Goal: Task Accomplishment & Management: Manage account settings

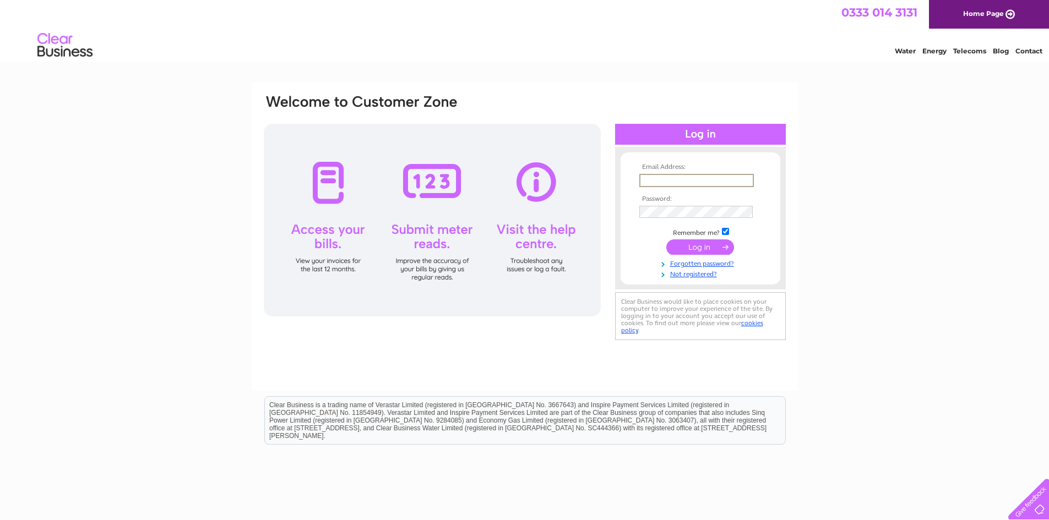
click at [662, 178] on input "text" at bounding box center [696, 180] width 115 height 13
type input "victoria@fmaberdeen.com"
click at [666, 240] on input "submit" at bounding box center [700, 247] width 68 height 15
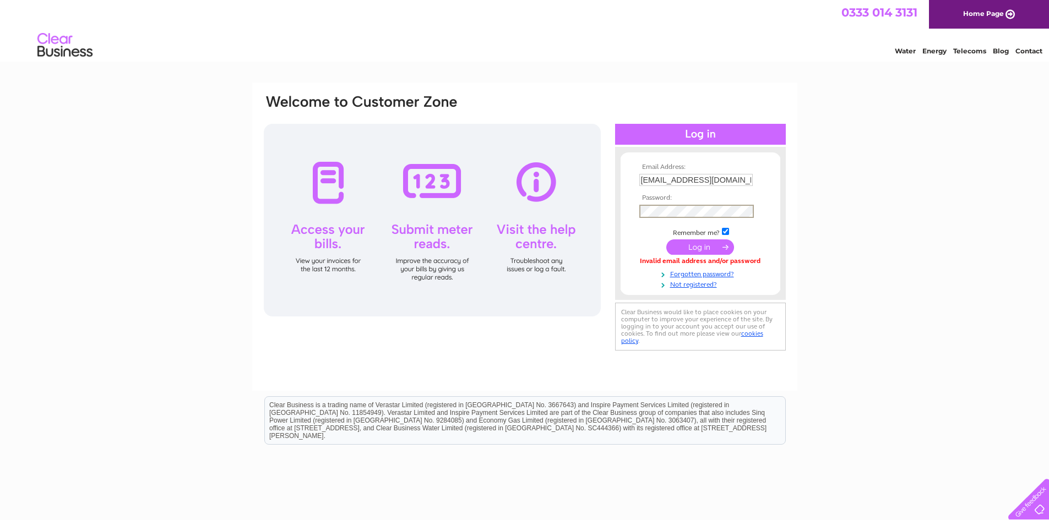
click at [666, 240] on input "submit" at bounding box center [700, 247] width 68 height 15
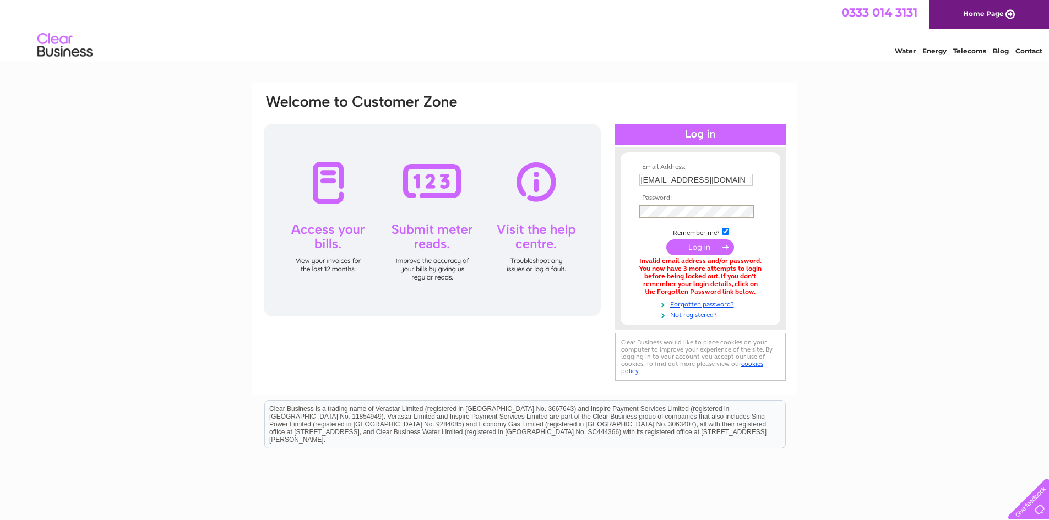
click at [666, 240] on input "submit" at bounding box center [700, 247] width 68 height 15
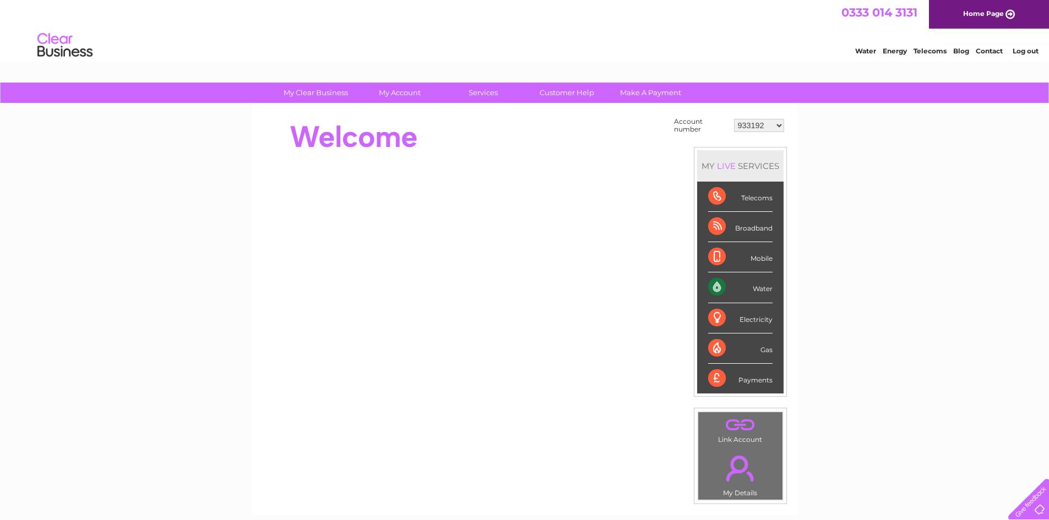
click at [778, 125] on select "933192 941989 946407 964374 983649 1114494 1132262 1135206 30315179" at bounding box center [759, 125] width 50 height 13
select select "30315179"
click at [734, 119] on select "933192 941989 946407 964374 983649 1114494 1132262 1135206 30315179" at bounding box center [759, 125] width 50 height 13
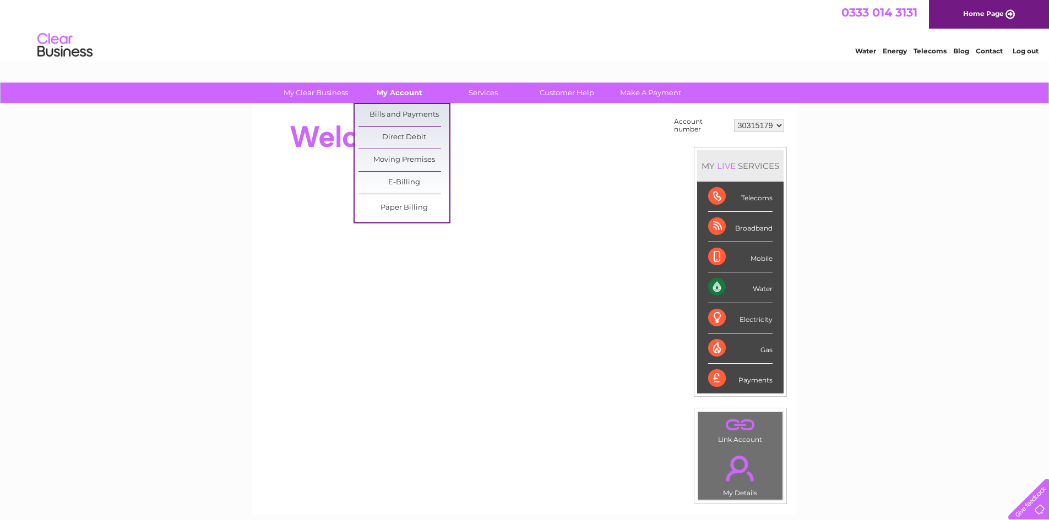
click at [402, 88] on link "My Account" at bounding box center [399, 93] width 91 height 20
click at [398, 113] on link "Bills and Payments" at bounding box center [404, 115] width 91 height 22
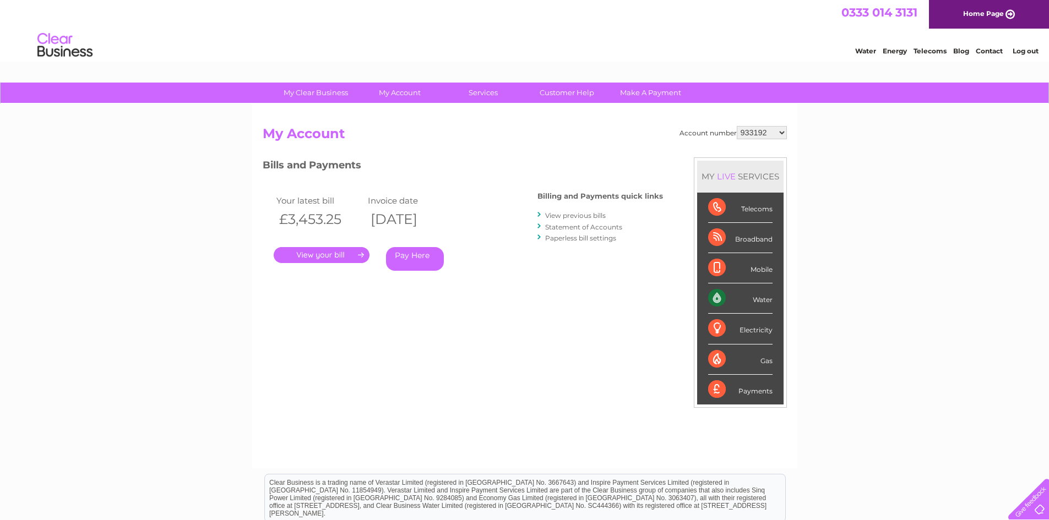
click at [783, 132] on select "933192 941989 946407 964374 983649 1114494 1132262 1135206 30315179" at bounding box center [762, 132] width 50 height 13
select select "30315179"
click at [737, 126] on select "933192 941989 946407 964374 983649 1114494 1132262 1135206 30315179" at bounding box center [762, 132] width 50 height 13
click at [589, 216] on link "View previous bills" at bounding box center [575, 216] width 61 height 8
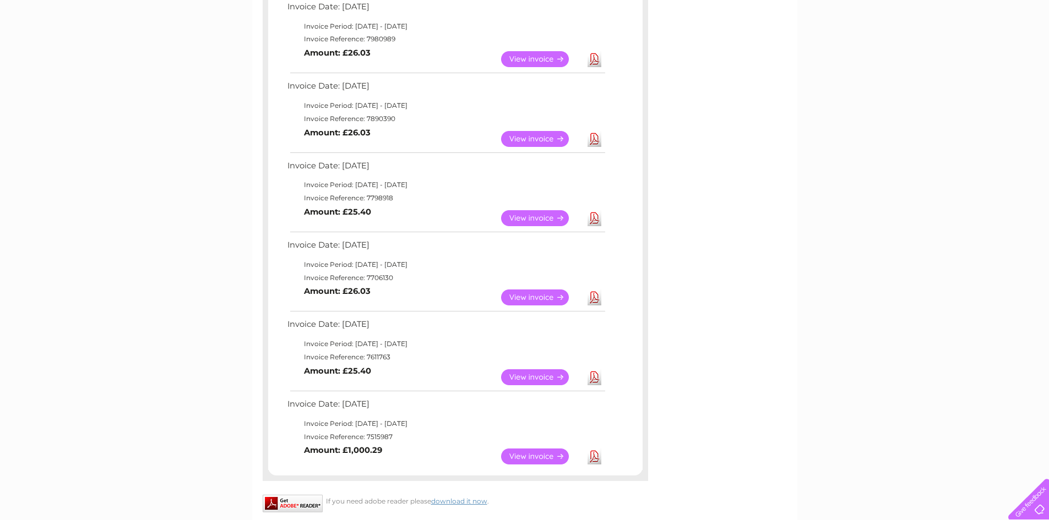
scroll to position [330, 0]
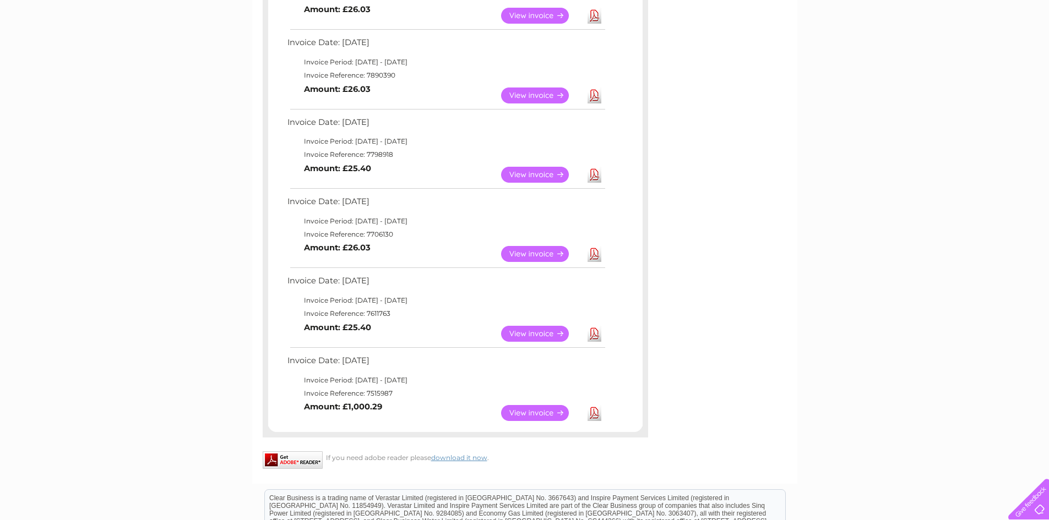
click at [527, 250] on link "View" at bounding box center [541, 254] width 81 height 16
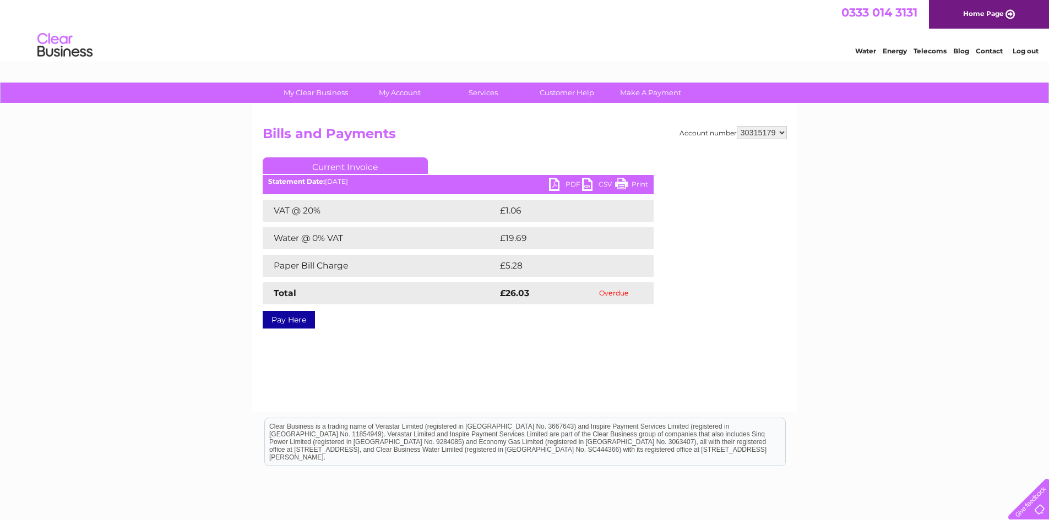
click at [569, 183] on link "PDF" at bounding box center [565, 186] width 33 height 16
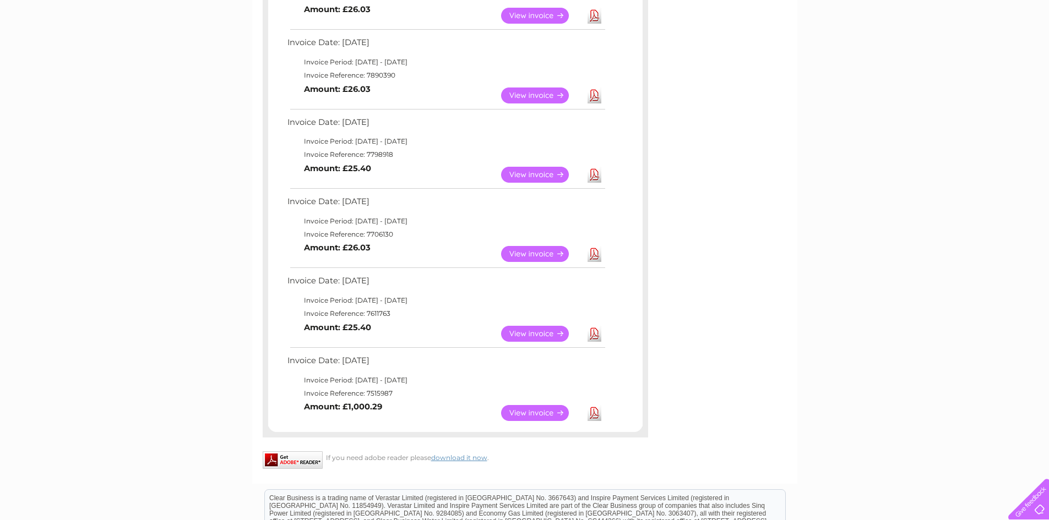
click at [534, 171] on link "View" at bounding box center [541, 175] width 81 height 16
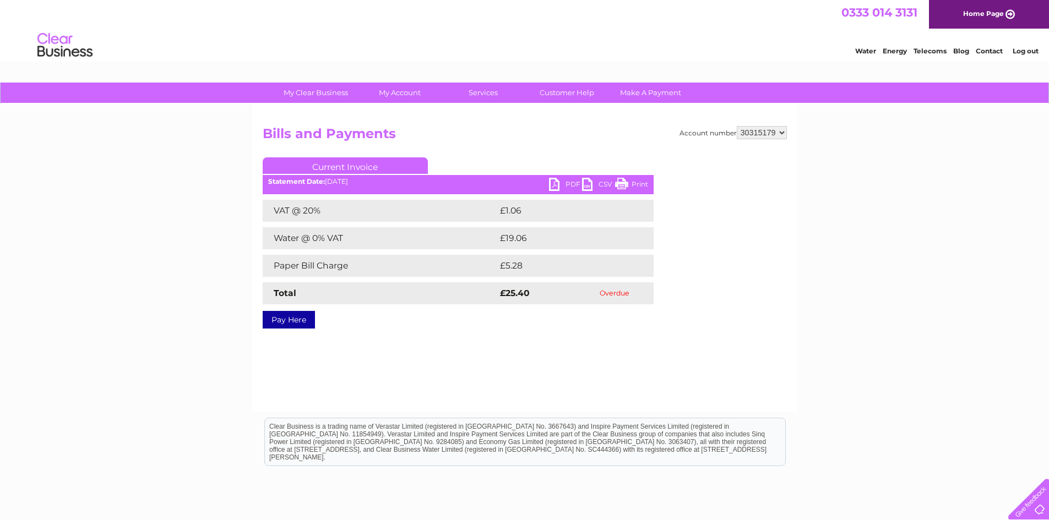
click at [570, 181] on link "PDF" at bounding box center [565, 186] width 33 height 16
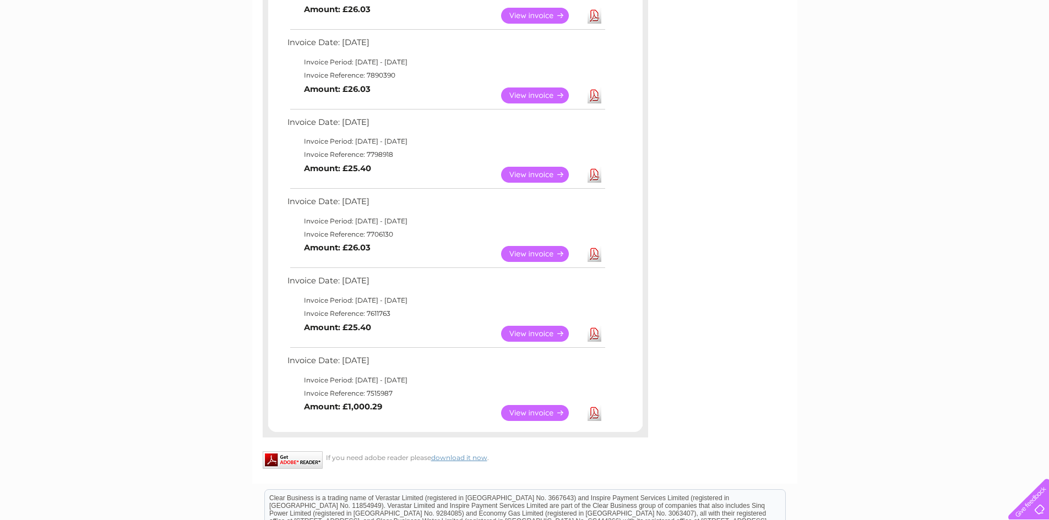
click at [533, 413] on link "View" at bounding box center [541, 413] width 81 height 16
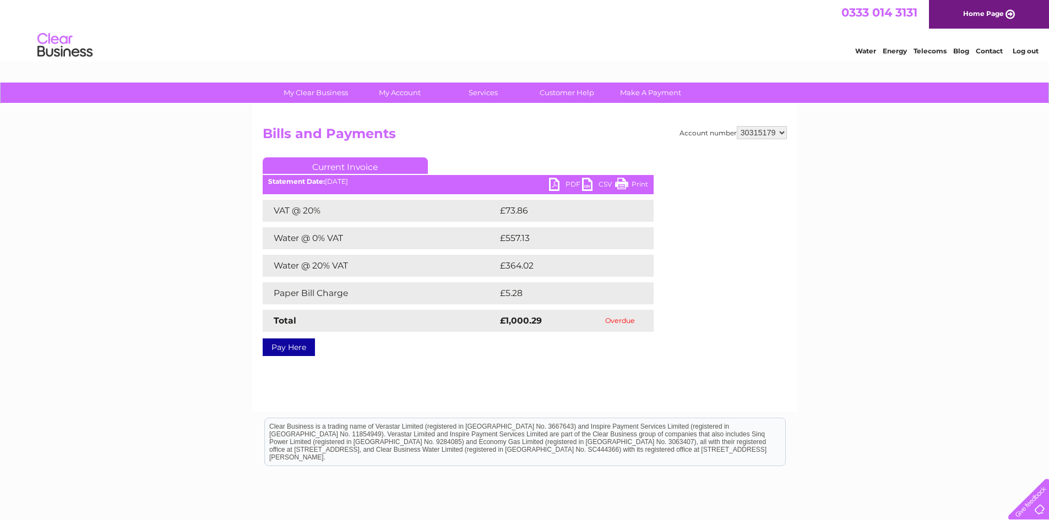
click at [567, 183] on link "PDF" at bounding box center [565, 186] width 33 height 16
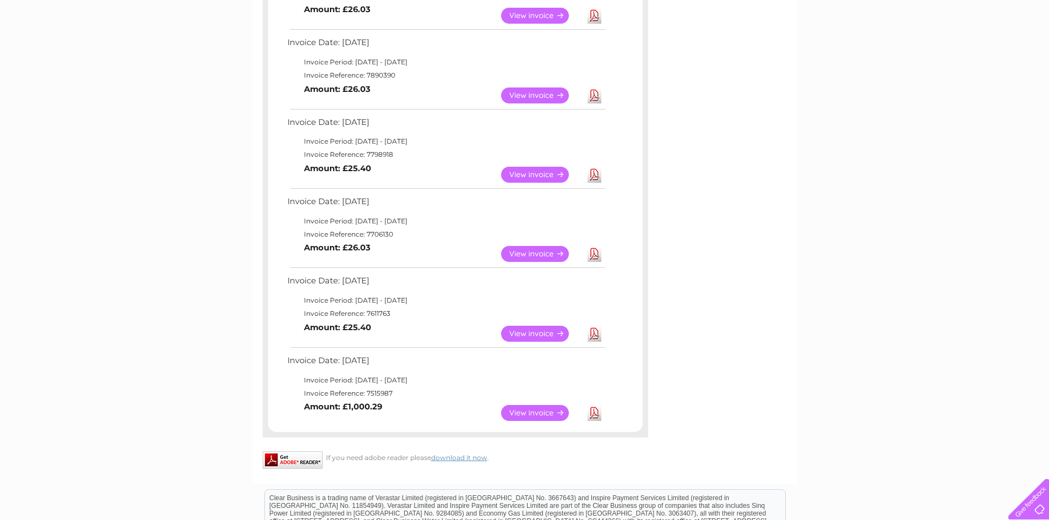
click at [524, 339] on link "View" at bounding box center [541, 334] width 81 height 16
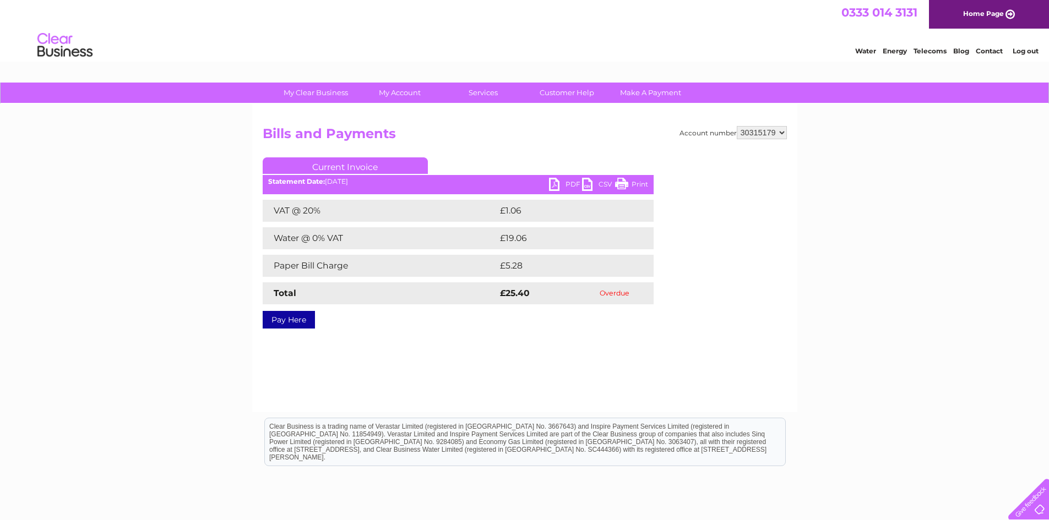
click at [572, 185] on link "PDF" at bounding box center [565, 186] width 33 height 16
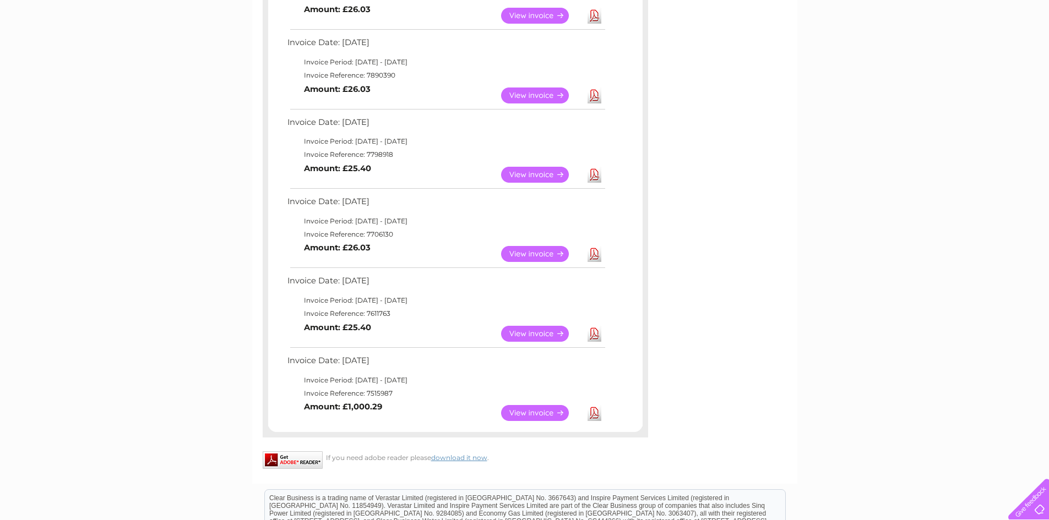
click at [538, 253] on link "View" at bounding box center [541, 254] width 81 height 16
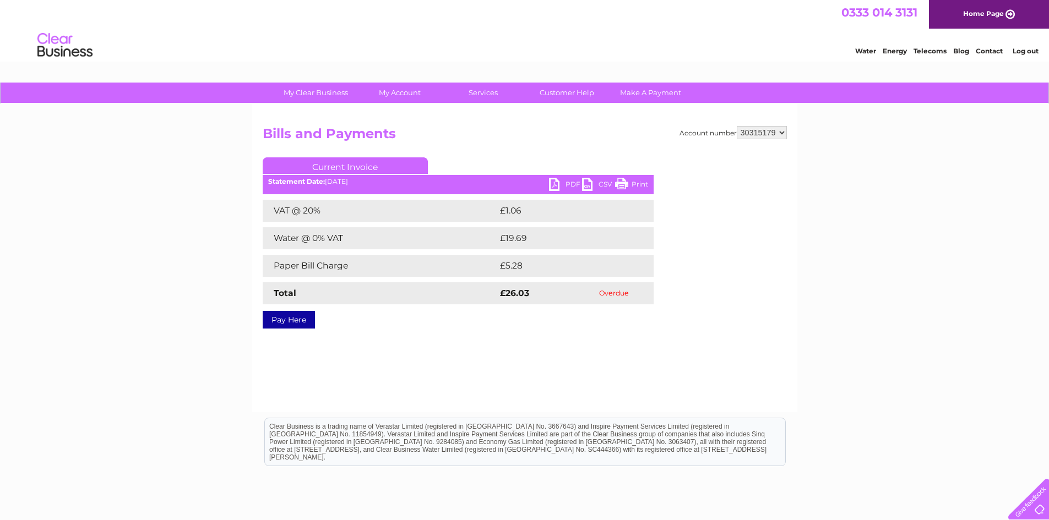
click at [566, 181] on link "PDF" at bounding box center [565, 186] width 33 height 16
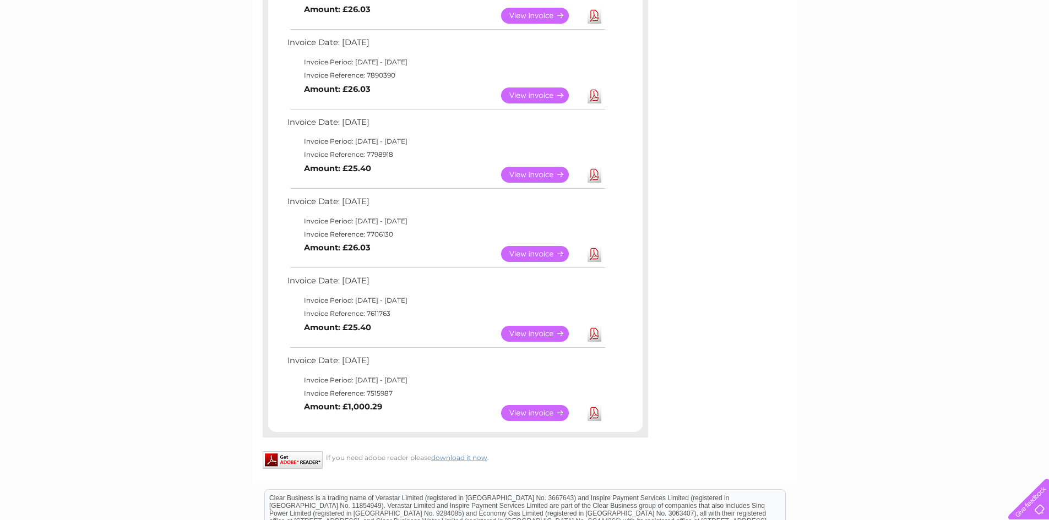
click at [528, 172] on link "View" at bounding box center [541, 175] width 81 height 16
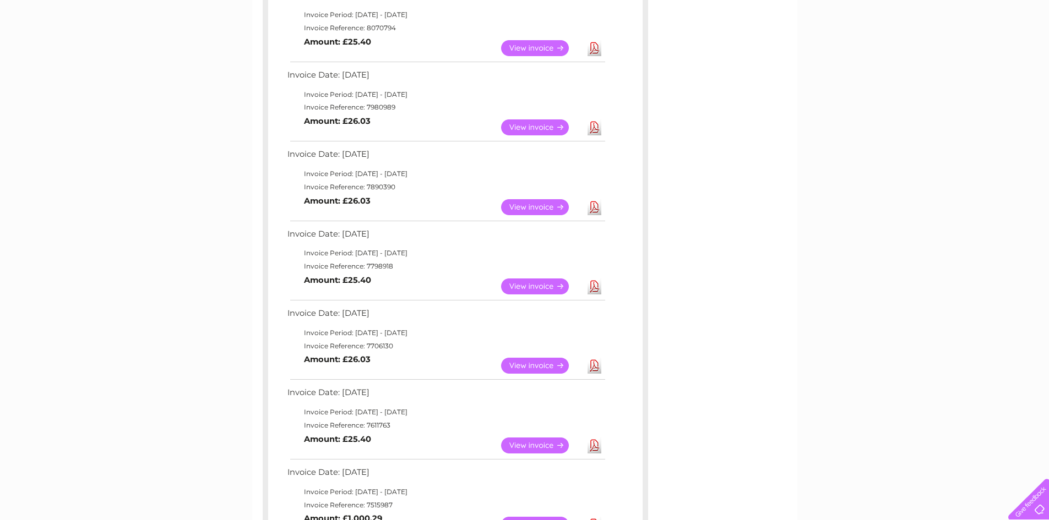
scroll to position [165, 0]
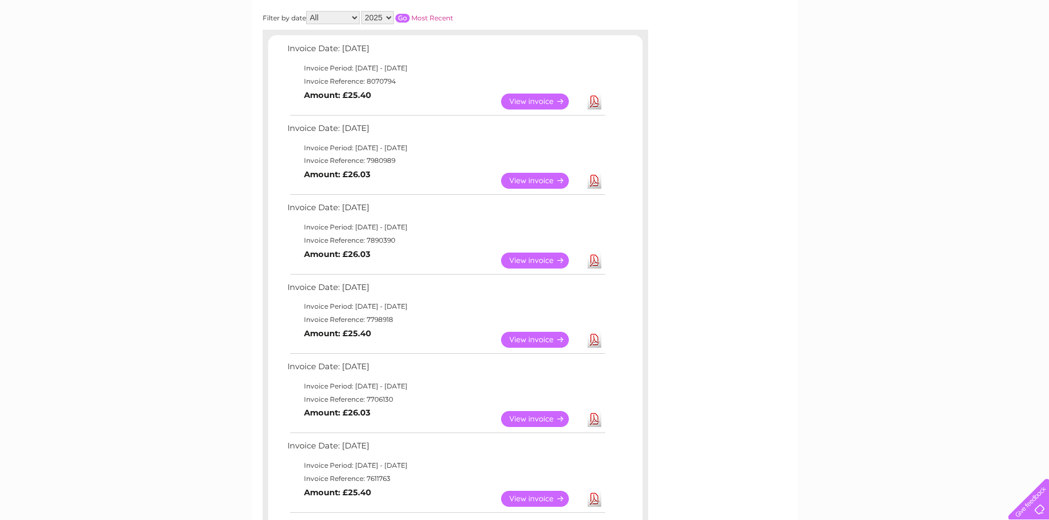
click at [534, 258] on link "View" at bounding box center [541, 261] width 81 height 16
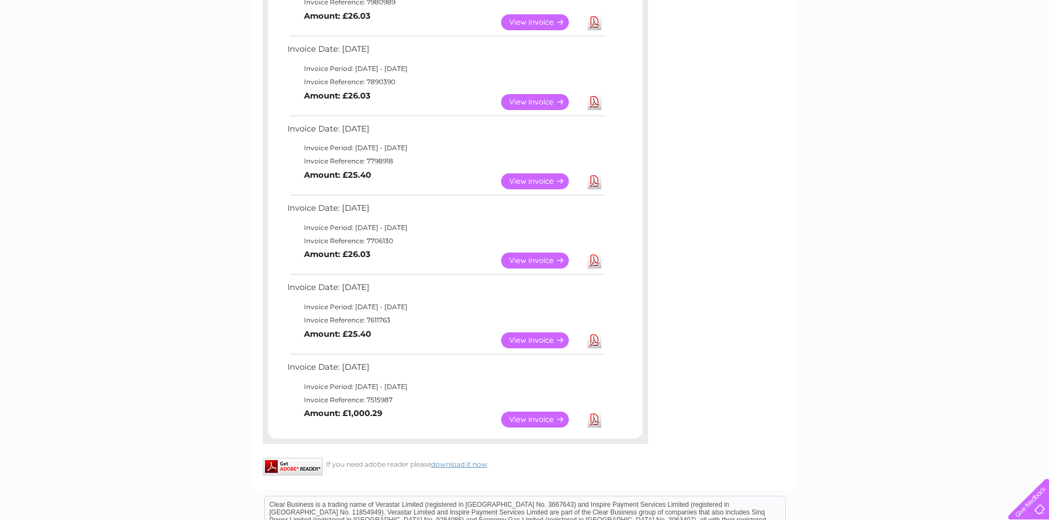
scroll to position [386, 0]
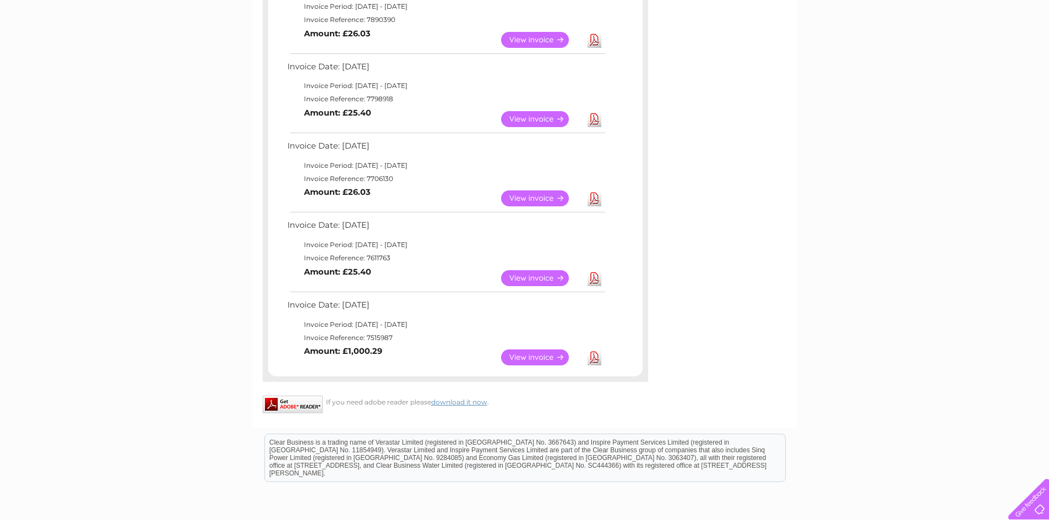
click at [539, 358] on link "View" at bounding box center [541, 358] width 81 height 16
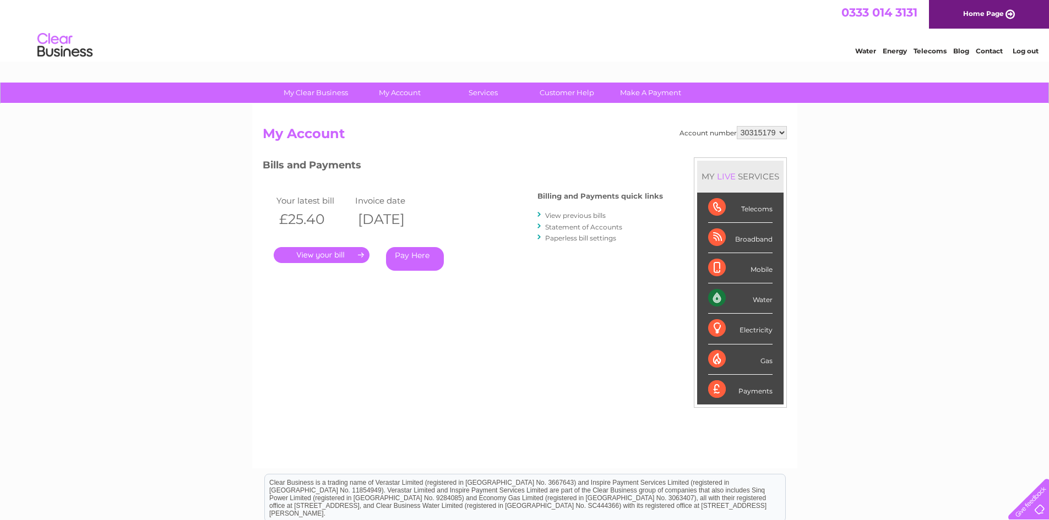
click at [784, 134] on select "933192 941989 946407 964374 983649 1114494 1132262 1135206 30315179" at bounding box center [762, 132] width 50 height 13
select select "1132262"
click at [737, 126] on select "933192 941989 946407 964374 983649 1114494 1132262 1135206 30315179" at bounding box center [762, 132] width 50 height 13
click at [592, 215] on link "View previous bills" at bounding box center [575, 216] width 61 height 8
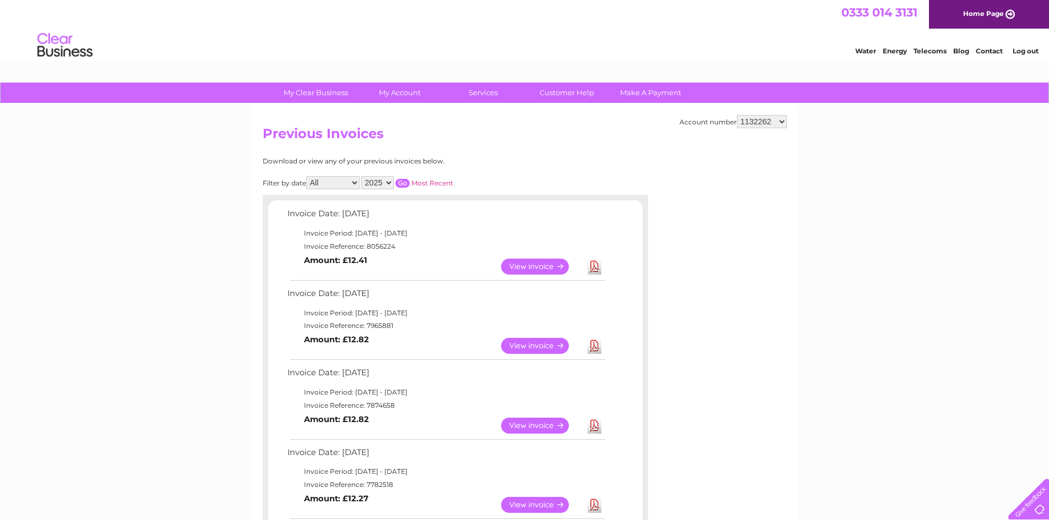
click at [533, 347] on link "View" at bounding box center [541, 346] width 81 height 16
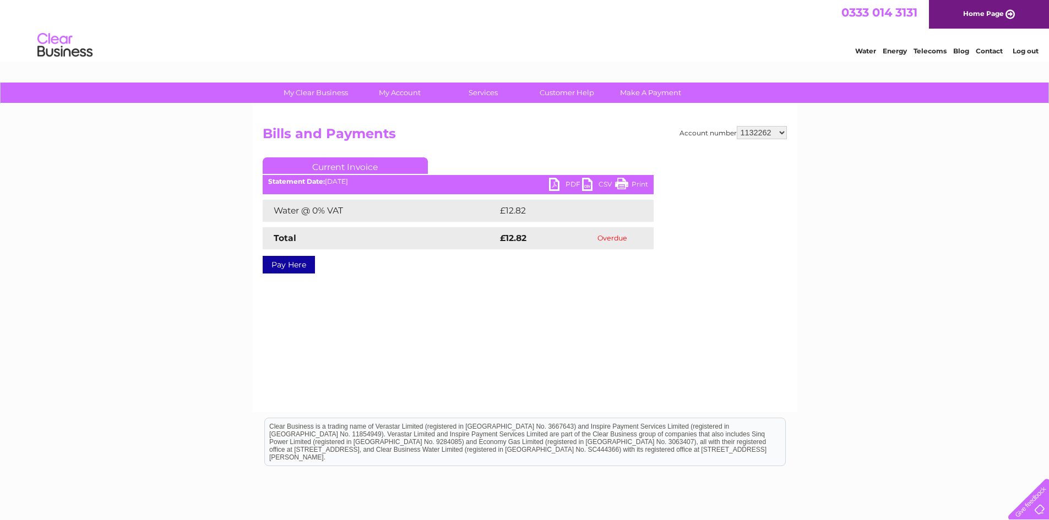
click at [569, 182] on link "PDF" at bounding box center [565, 186] width 33 height 16
